Goal: Find specific page/section: Find specific page/section

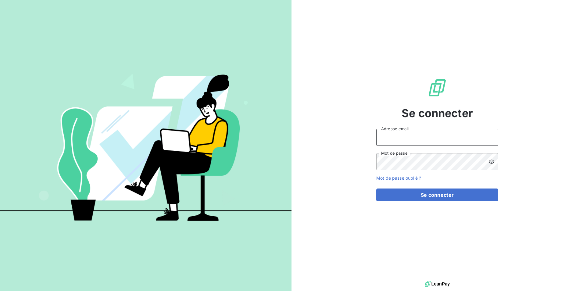
click at [436, 131] on input "Adresse email" at bounding box center [437, 137] width 122 height 17
type input "[EMAIL_ADDRESS][PERSON_NAME][DOMAIN_NAME]"
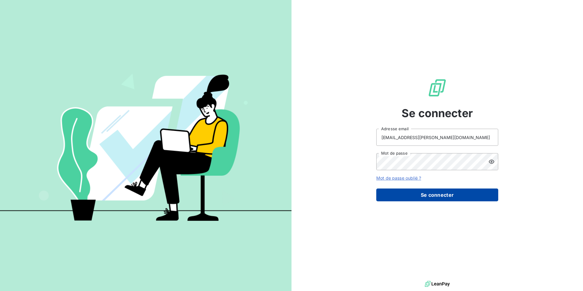
click at [460, 199] on button "Se connecter" at bounding box center [437, 194] width 122 height 13
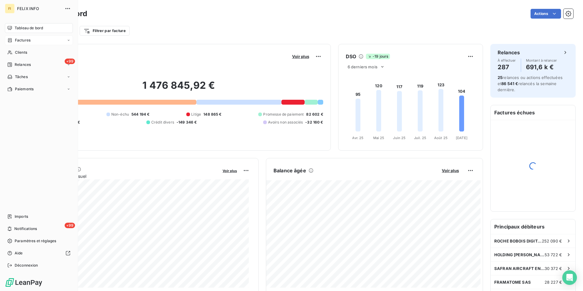
click at [24, 40] on span "Factures" at bounding box center [23, 39] width 16 height 5
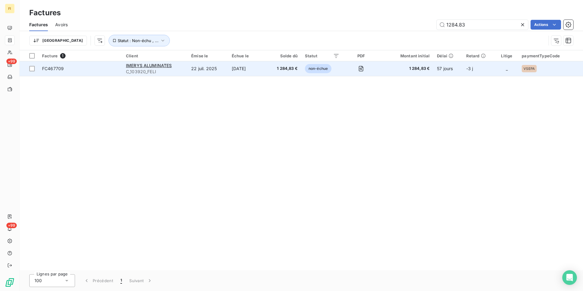
type input "1284.83"
click at [276, 69] on span "1 284,83 €" at bounding box center [284, 69] width 27 height 6
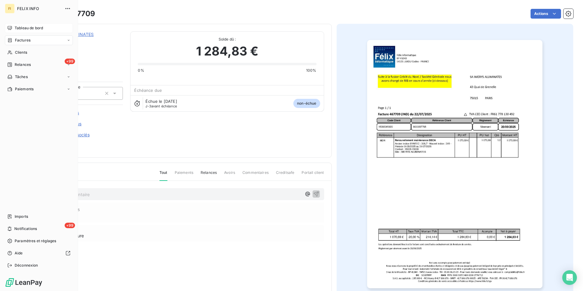
click at [24, 30] on span "Tableau de bord" at bounding box center [29, 27] width 28 height 5
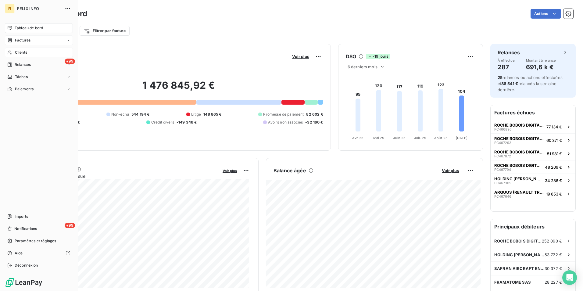
click at [20, 51] on span "Clients" at bounding box center [21, 52] width 12 height 5
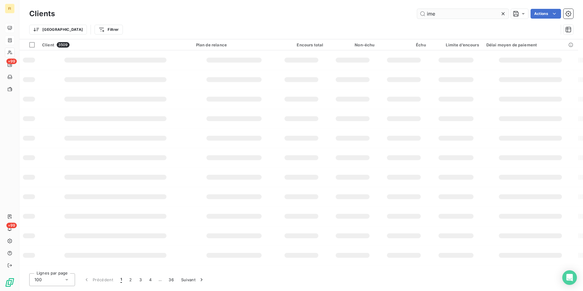
type input "ime"
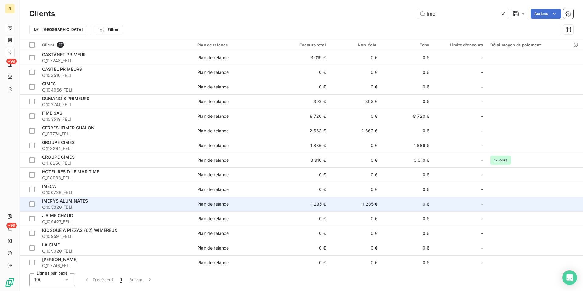
click at [141, 203] on div "IMERYS ALUMINATES" at bounding box center [116, 201] width 148 height 6
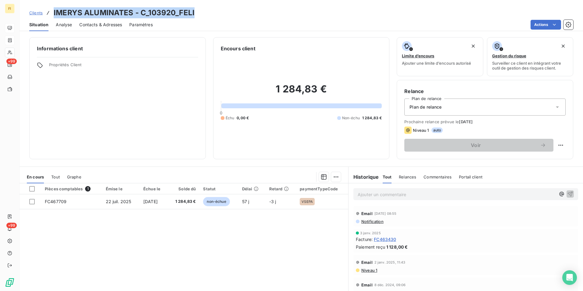
drag, startPoint x: 205, startPoint y: 12, endPoint x: 52, endPoint y: 12, distance: 153.3
click at [52, 12] on div "Clients IMERYS ALUMINATES - C_103920_FELI" at bounding box center [301, 12] width 563 height 11
drag, startPoint x: 52, startPoint y: 12, endPoint x: 121, endPoint y: 10, distance: 69.5
copy h3 "IMERYS ALUMINATES - C_103920_FELI"
